Goal: Check status: Verify the current state of an ongoing process or item

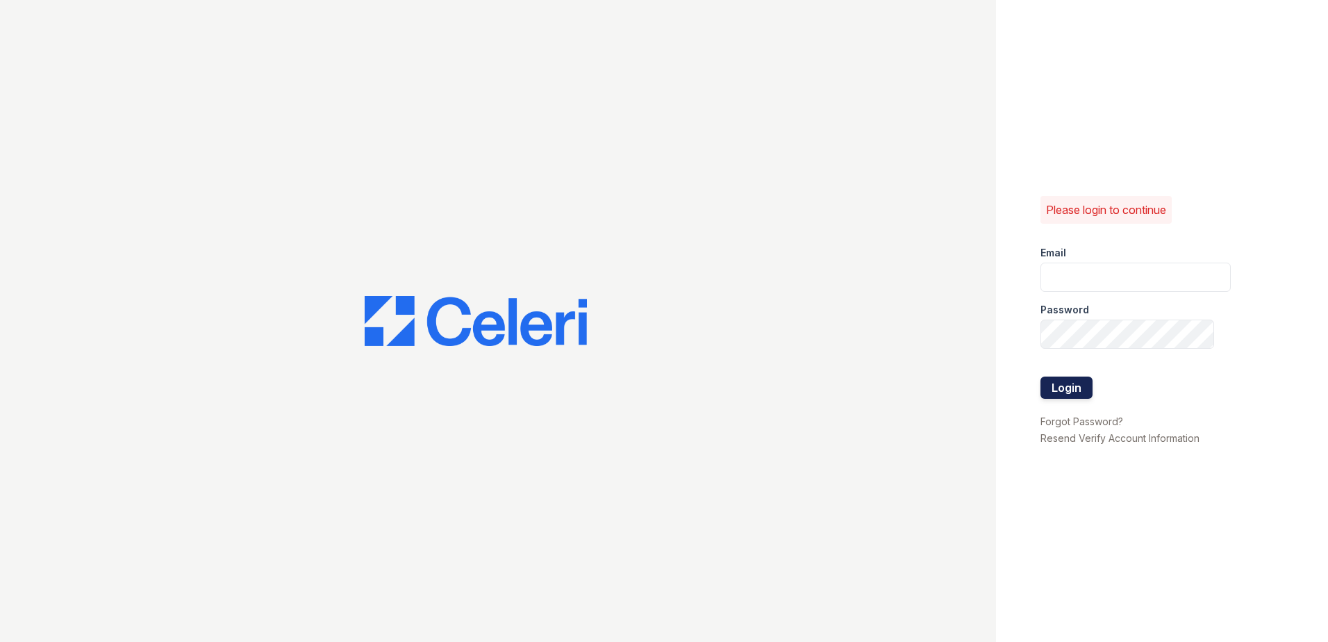
type input "nramirez@trinity-pm.com"
click at [1054, 385] on button "Login" at bounding box center [1066, 387] width 52 height 22
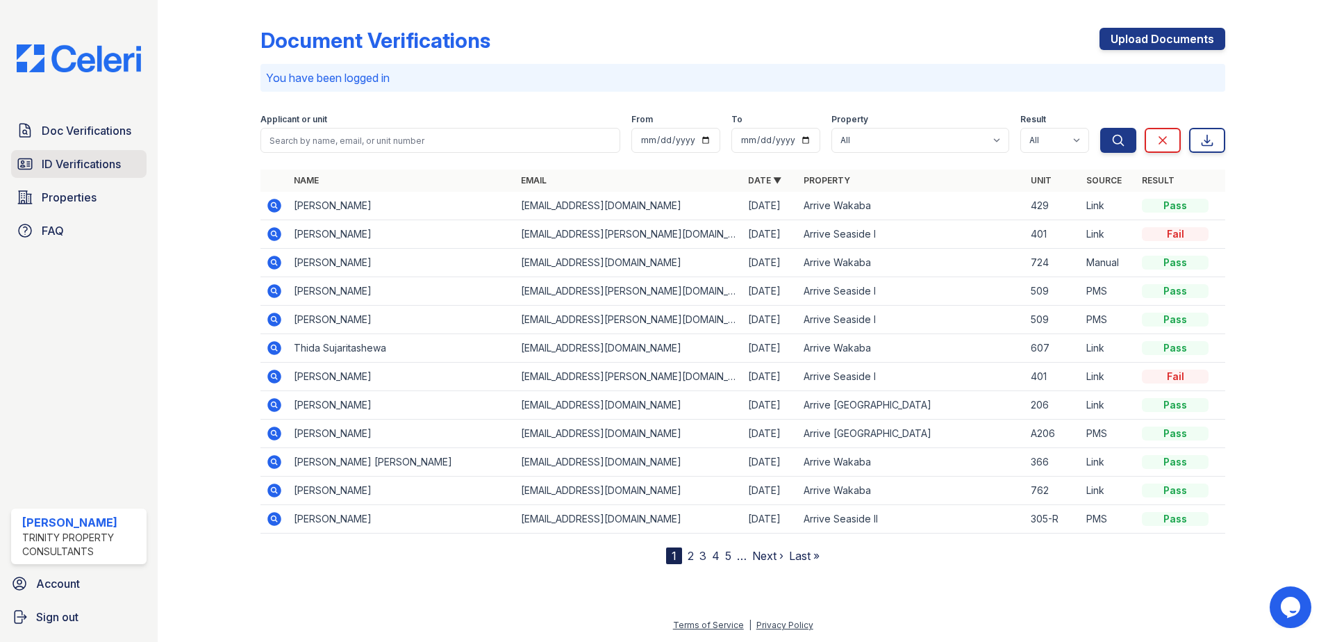
click at [69, 173] on link "ID Verifications" at bounding box center [78, 164] width 135 height 28
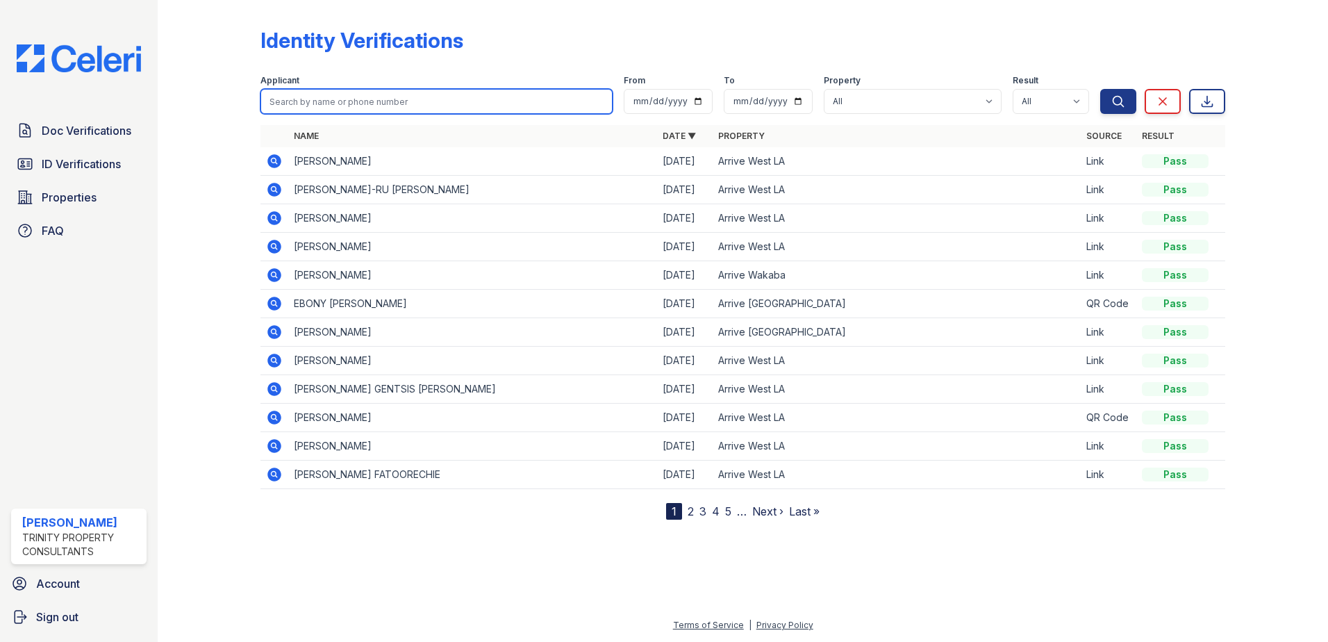
click at [359, 97] on input "search" at bounding box center [436, 101] width 352 height 25
type input "[PERSON_NAME]"
click at [1100, 89] on button "Search" at bounding box center [1118, 101] width 36 height 25
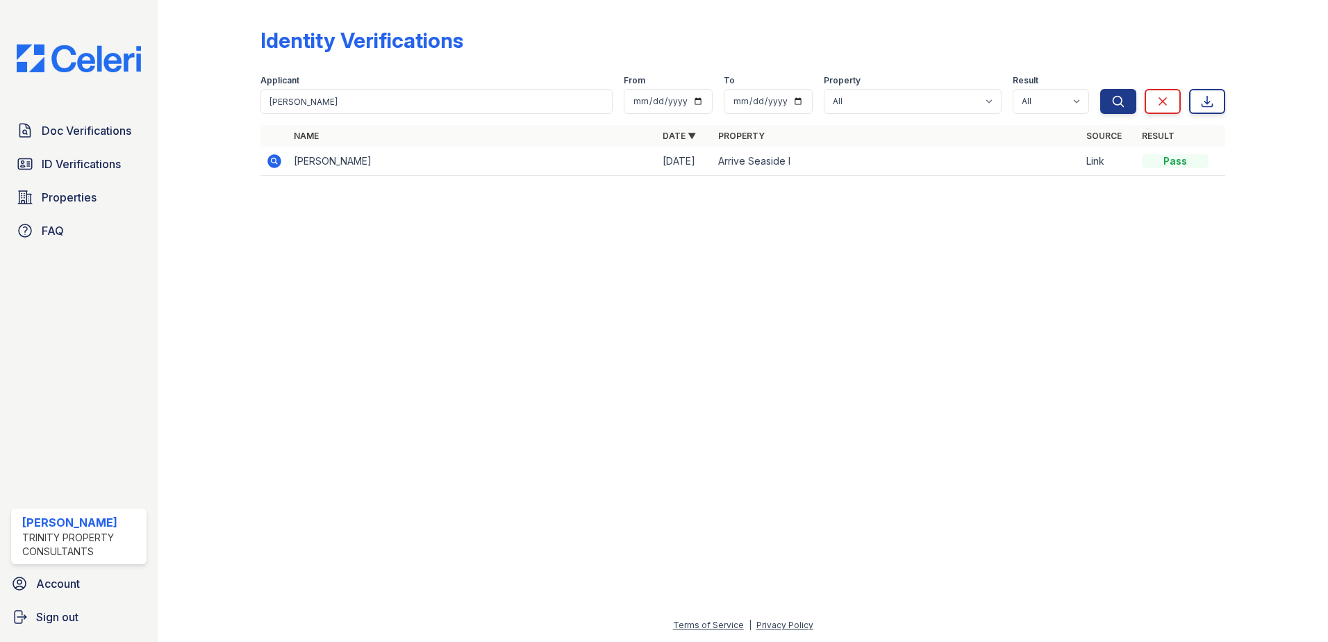
click at [275, 158] on icon at bounding box center [274, 161] width 17 height 17
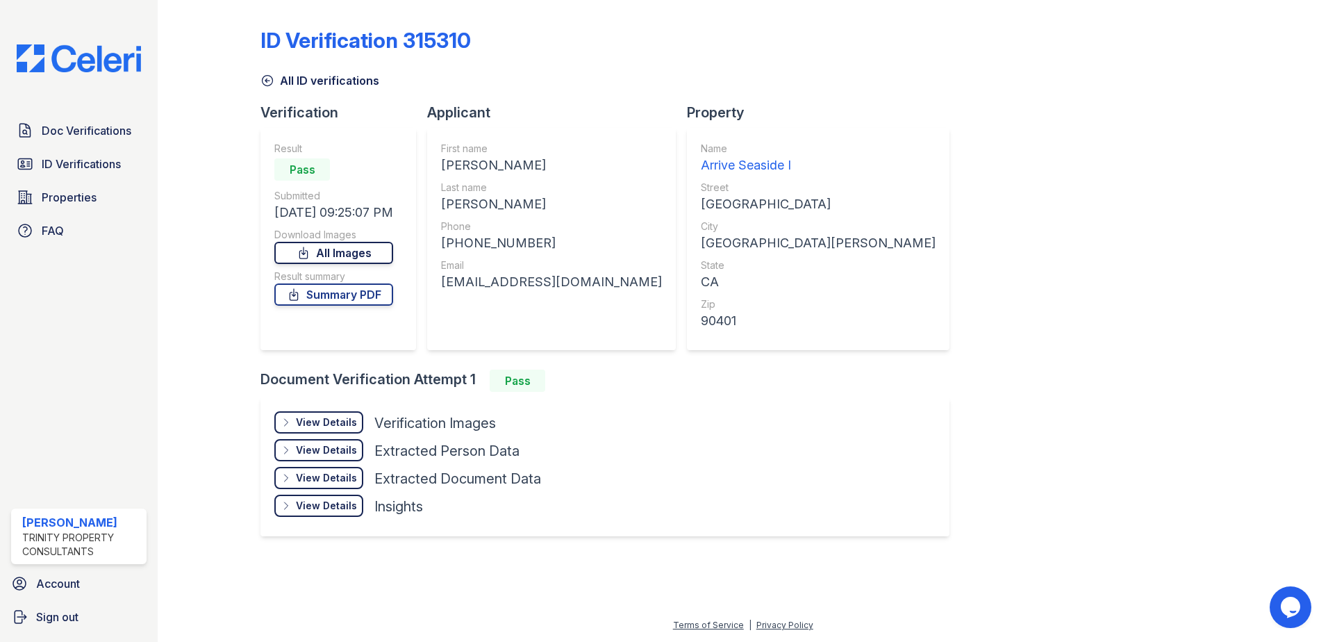
click at [374, 252] on link "All Images" at bounding box center [333, 253] width 119 height 22
click at [346, 291] on link "Summary PDF" at bounding box center [333, 294] width 119 height 22
